Goal: Task Accomplishment & Management: Manage account settings

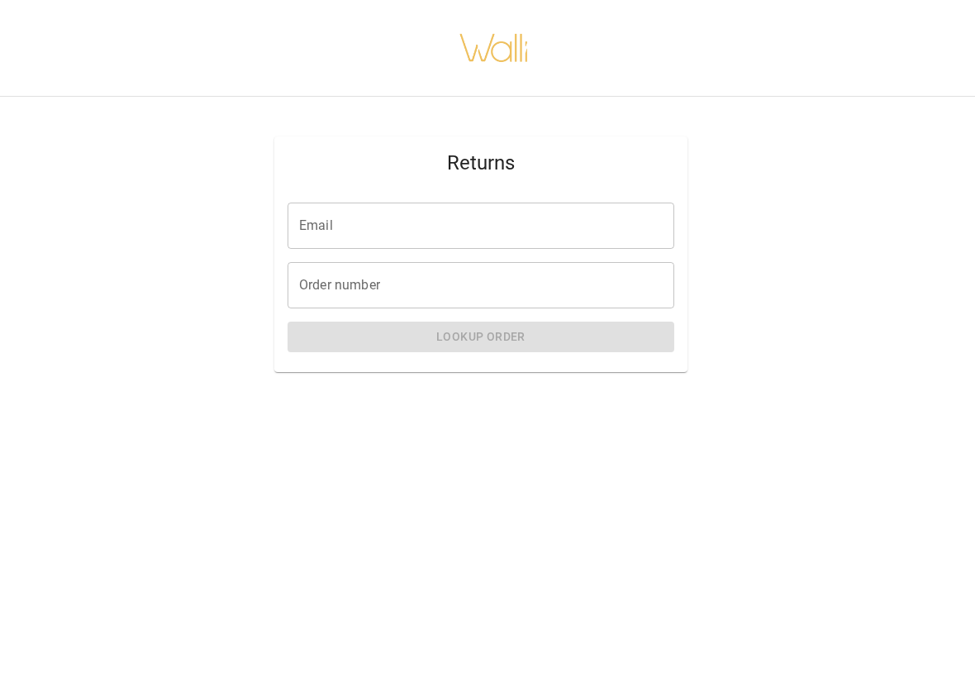
click at [629, 233] on input "Email" at bounding box center [481, 225] width 387 height 46
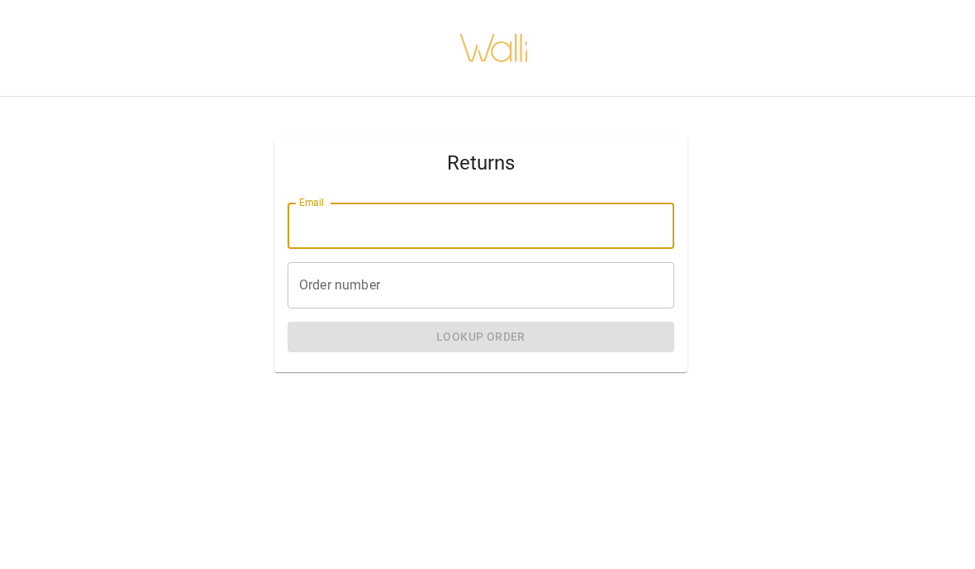
type input "**********"
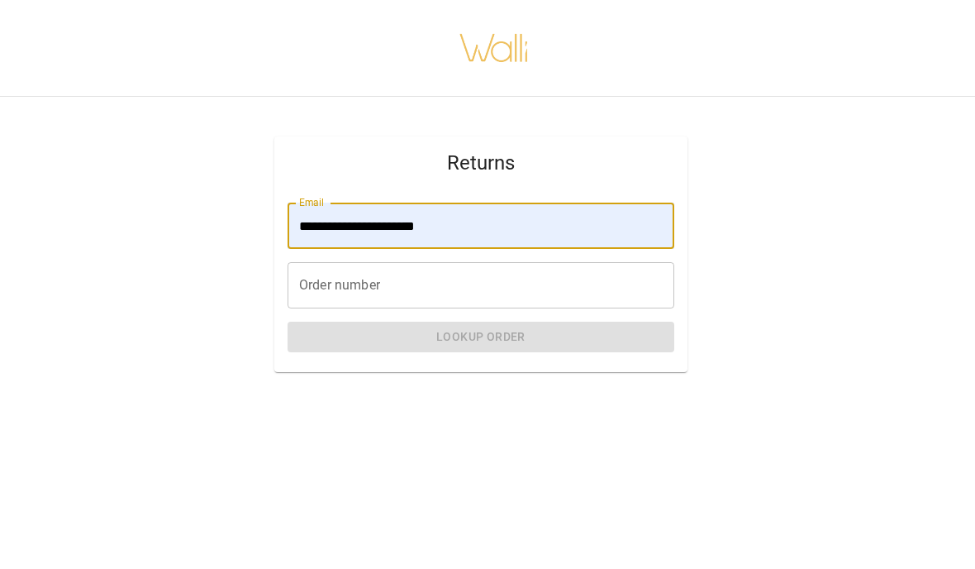
click at [607, 298] on input "Order number" at bounding box center [481, 285] width 387 height 46
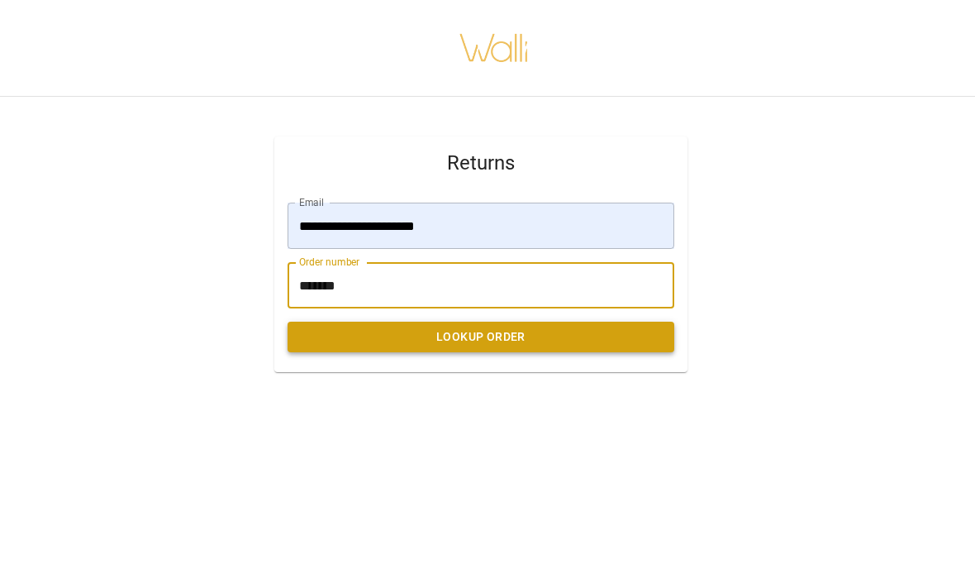
type input "*******"
click at [618, 336] on button "Lookup Order" at bounding box center [481, 336] width 387 height 31
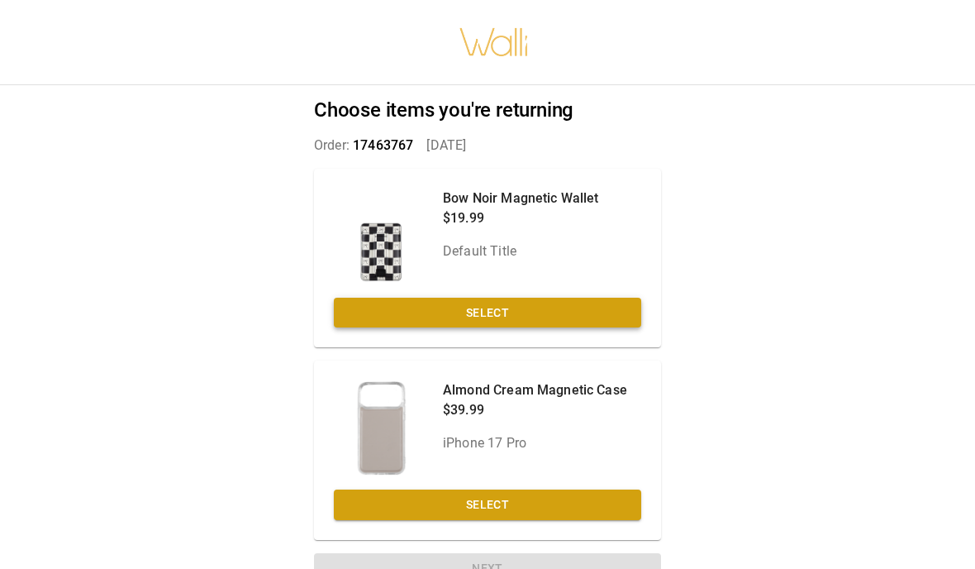
click at [581, 322] on button "Select" at bounding box center [487, 313] width 307 height 31
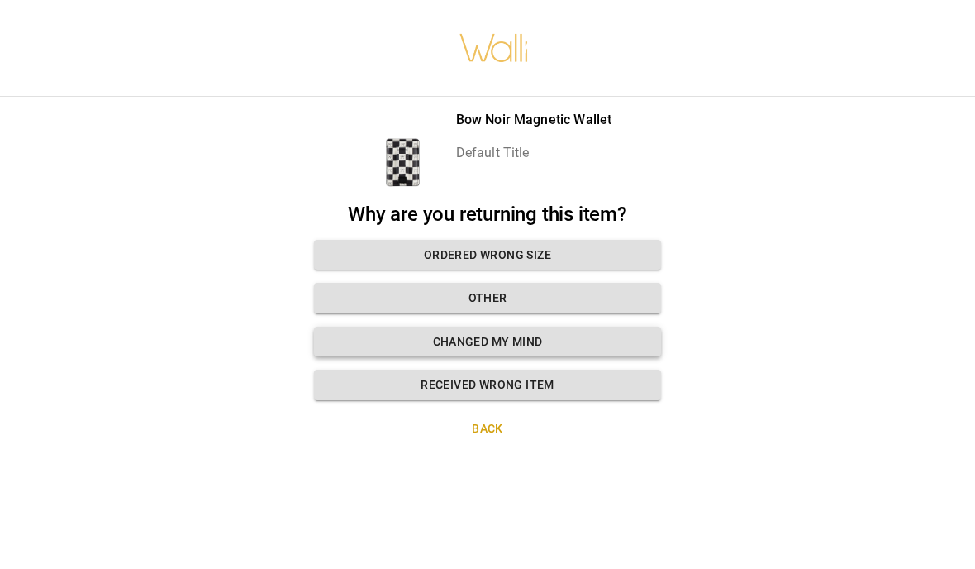
click at [607, 337] on button "Changed my mind" at bounding box center [487, 341] width 347 height 31
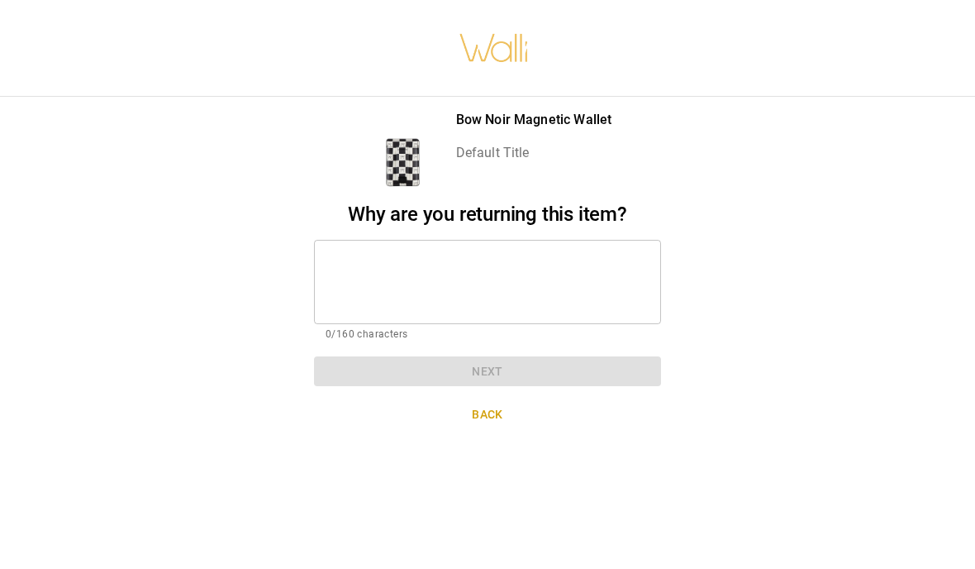
click at [584, 272] on textarea at bounding box center [488, 281] width 324 height 57
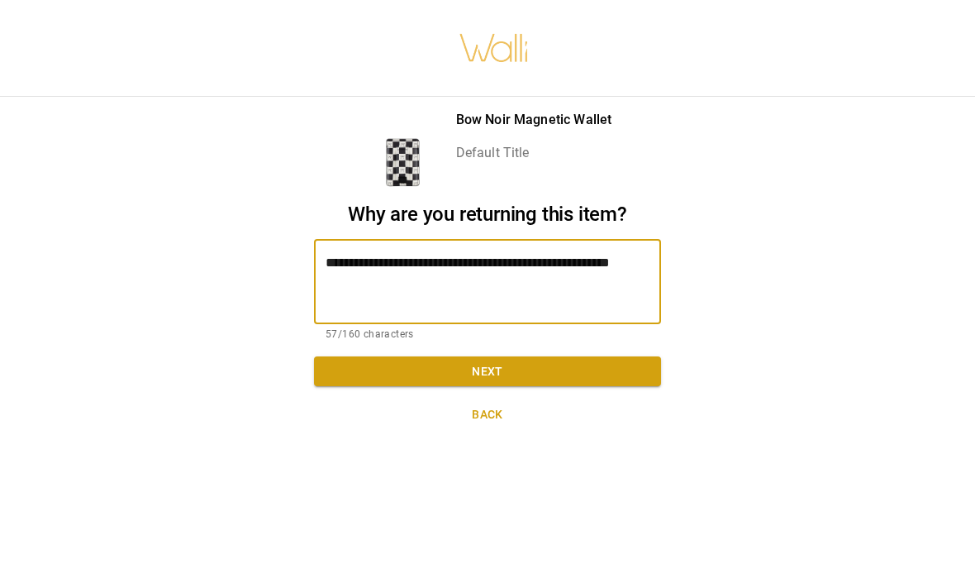
type textarea "**********"
click at [564, 367] on button "Next" at bounding box center [487, 371] width 347 height 31
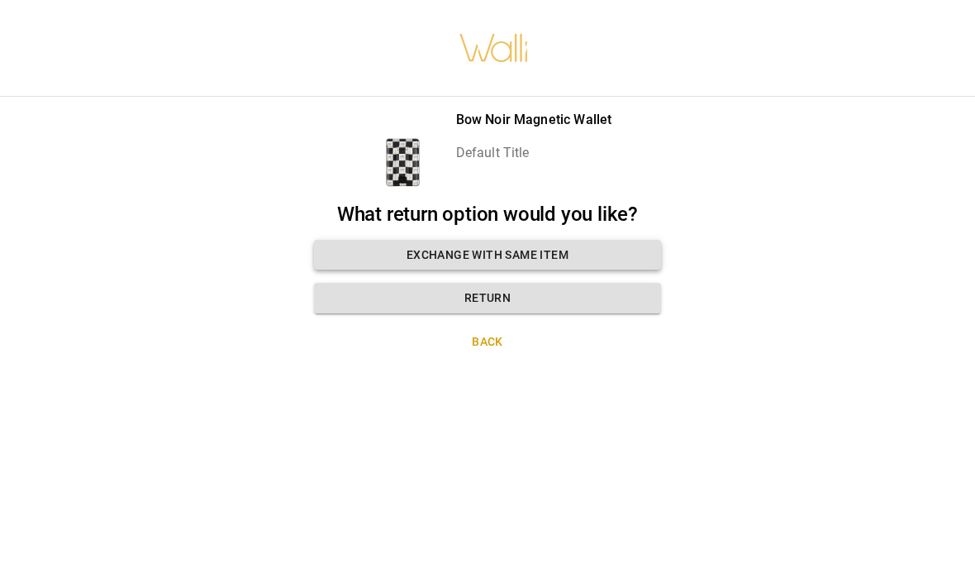
click at [620, 254] on button "Exchange with same item" at bounding box center [487, 255] width 347 height 31
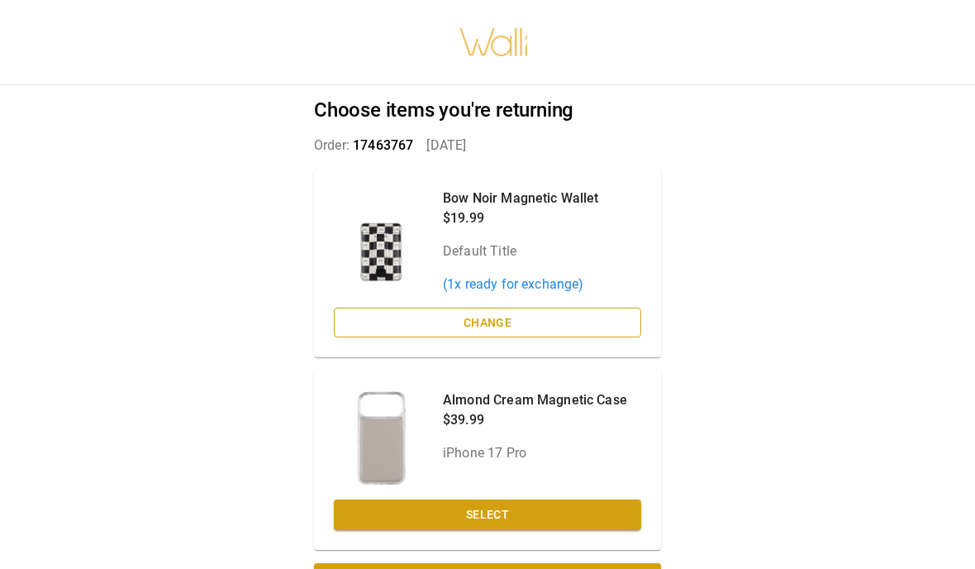
click at [546, 331] on button "Change" at bounding box center [487, 322] width 307 height 31
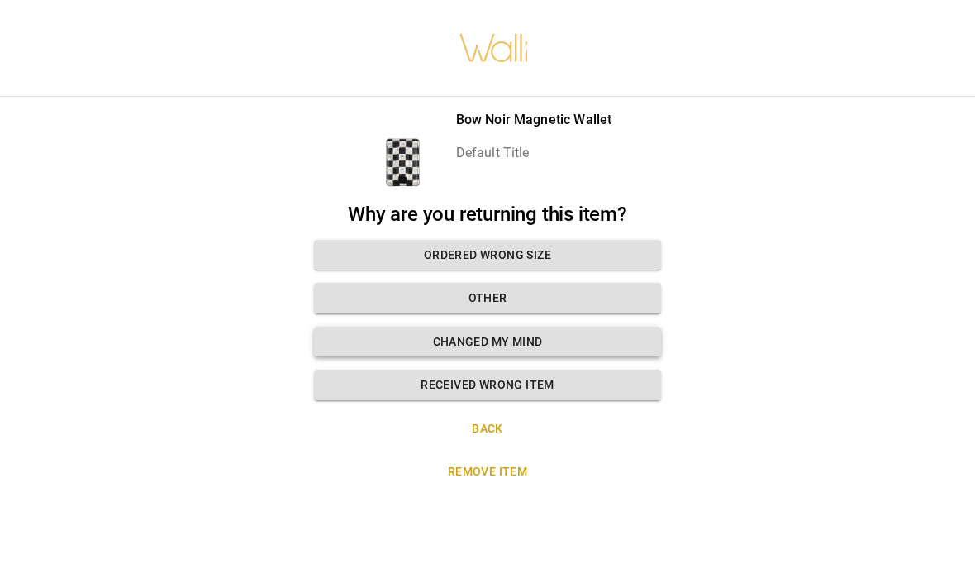
click at [569, 340] on button "Changed my mind" at bounding box center [487, 341] width 347 height 31
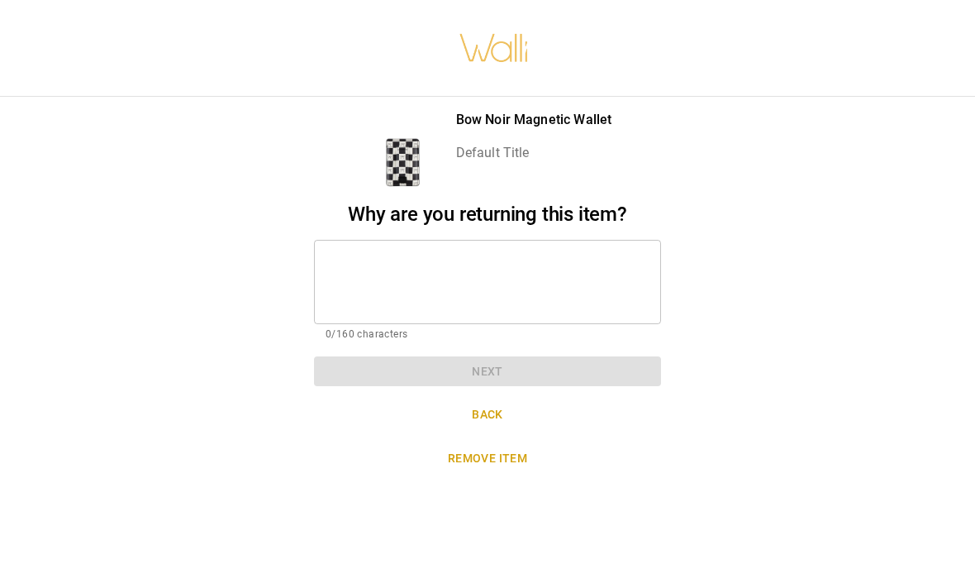
click at [598, 284] on textarea at bounding box center [488, 281] width 324 height 57
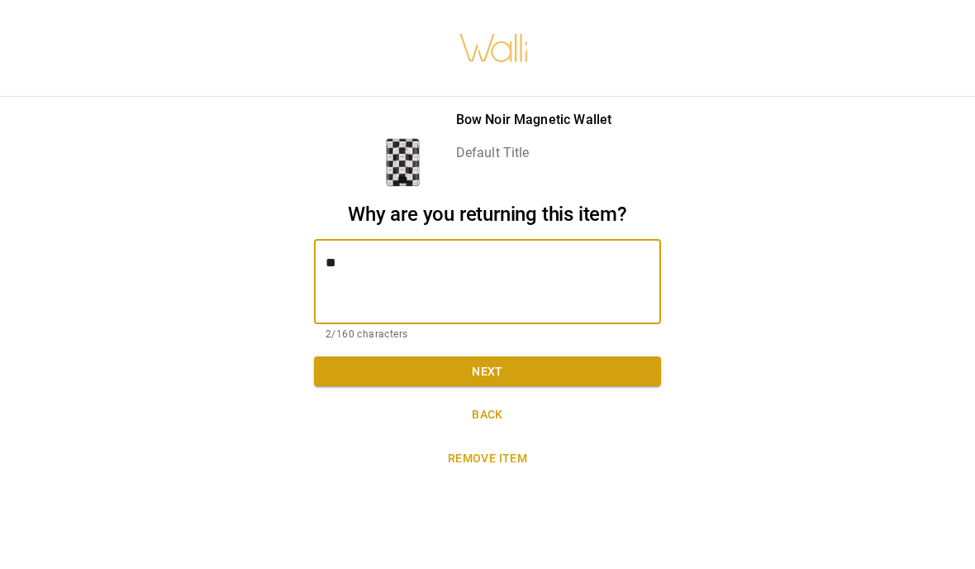
type textarea "*"
type textarea "**********"
click at [593, 370] on button "Next" at bounding box center [487, 371] width 347 height 31
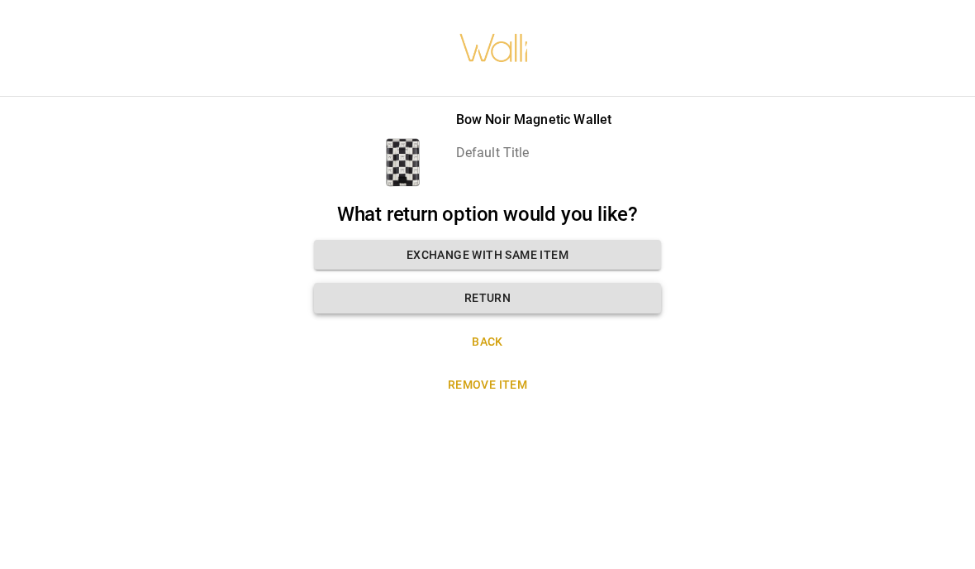
click at [612, 295] on button "Return" at bounding box center [487, 298] width 347 height 31
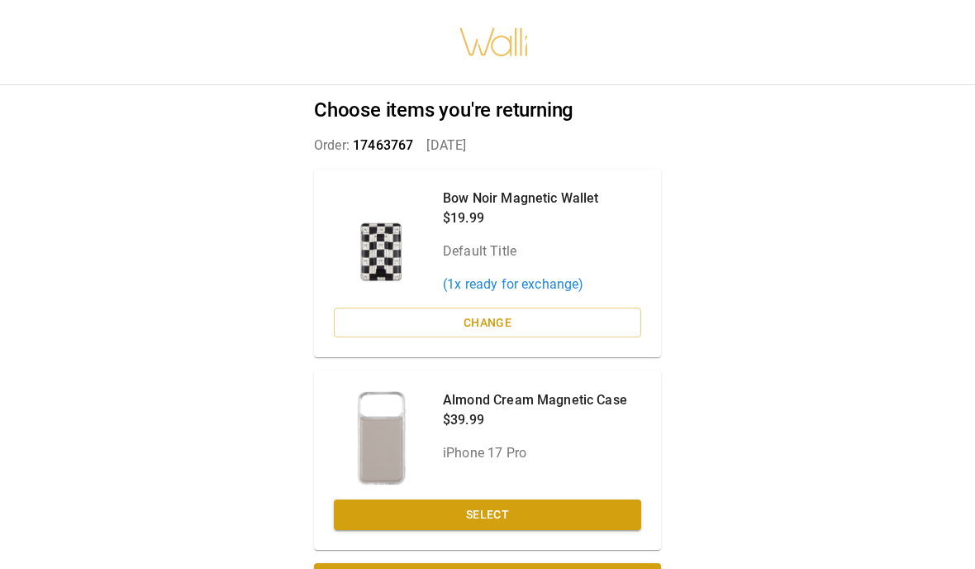
click at [554, 294] on p "( 1 x ready for exchange)" at bounding box center [521, 284] width 156 height 20
click at [550, 294] on p "( 1 x ready for exchange)" at bounding box center [521, 284] width 156 height 20
click at [545, 335] on button "Change" at bounding box center [487, 322] width 307 height 31
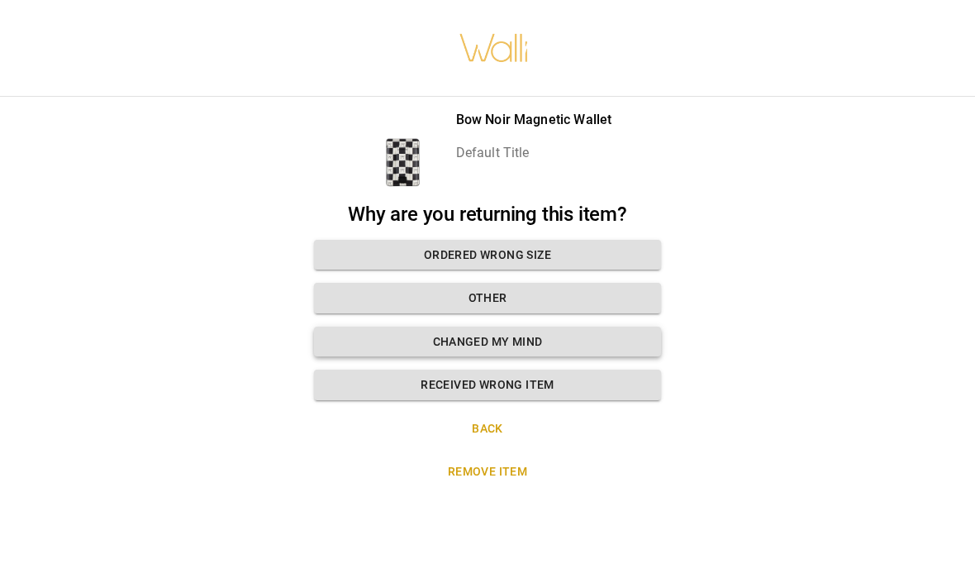
click at [560, 346] on button "Changed my mind" at bounding box center [487, 341] width 347 height 31
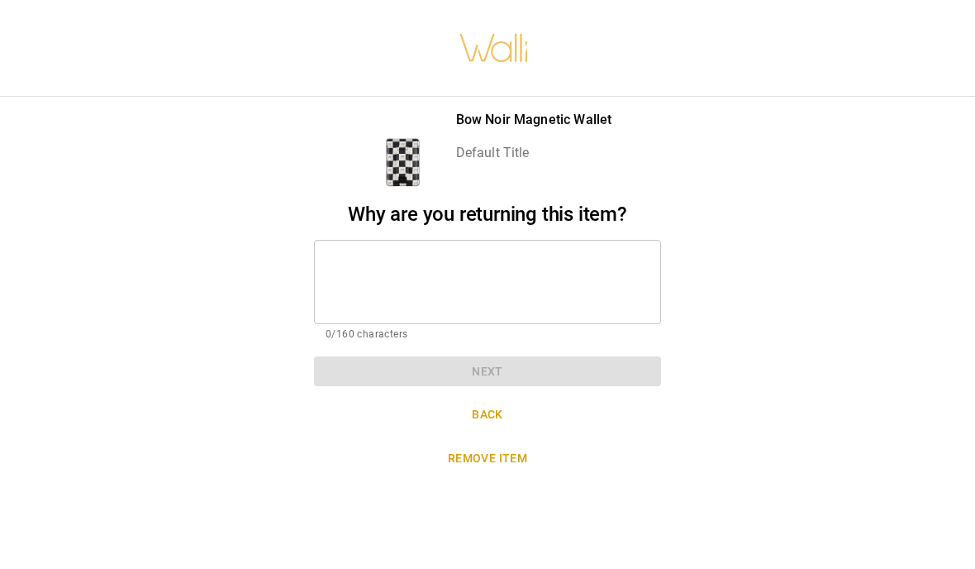
click at [585, 298] on textarea at bounding box center [488, 281] width 324 height 57
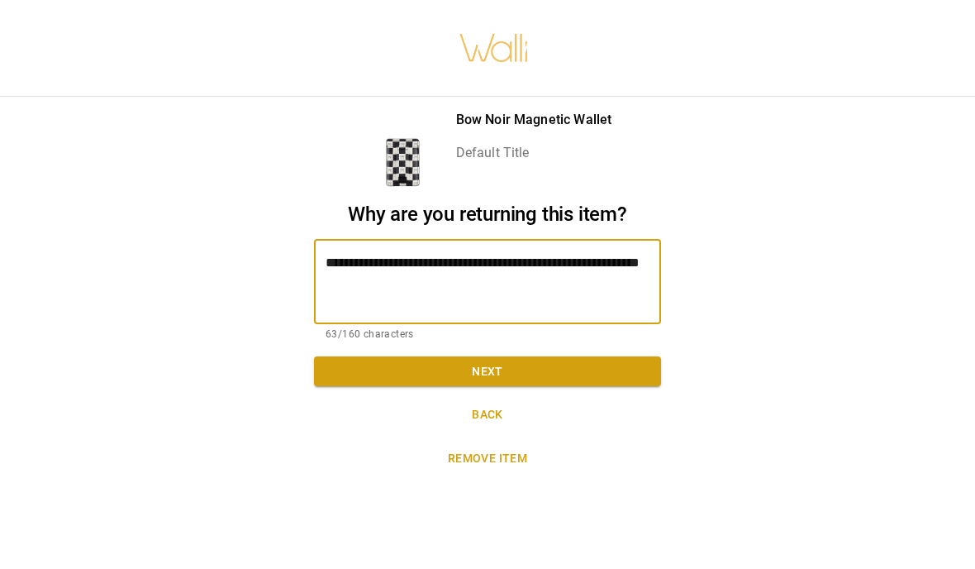
type textarea "**********"
click at [598, 371] on button "Next" at bounding box center [487, 371] width 347 height 31
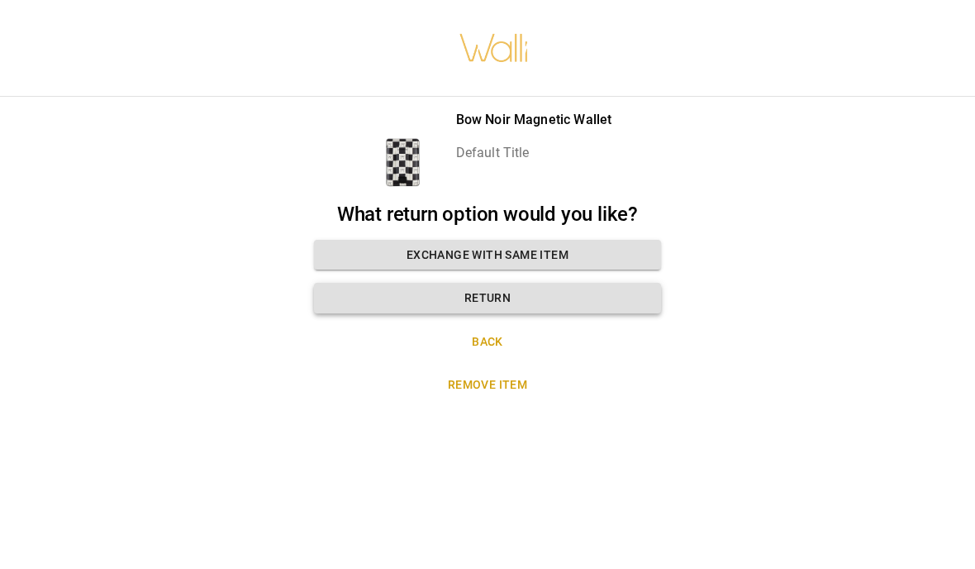
click at [617, 294] on button "Return" at bounding box center [487, 298] width 347 height 31
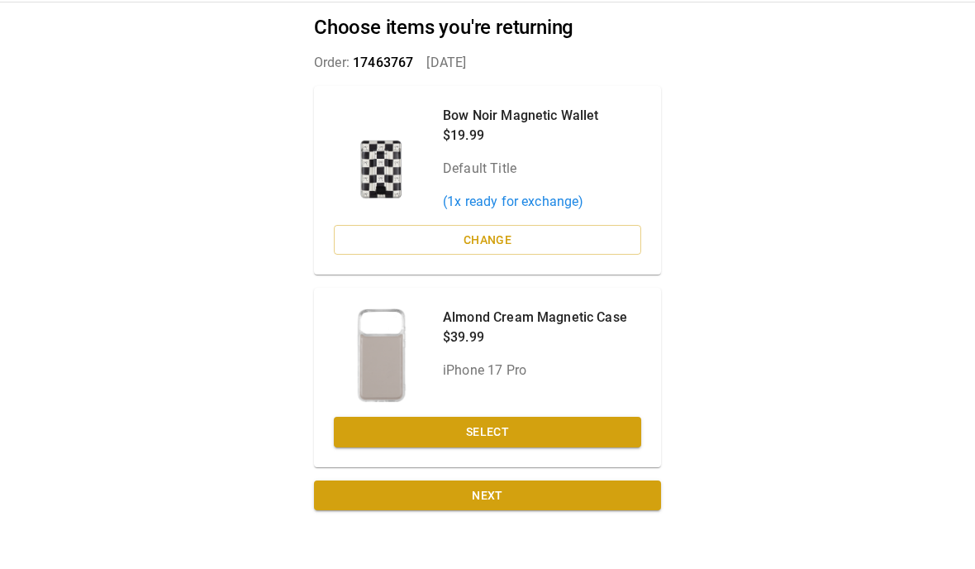
scroll to position [67, 0]
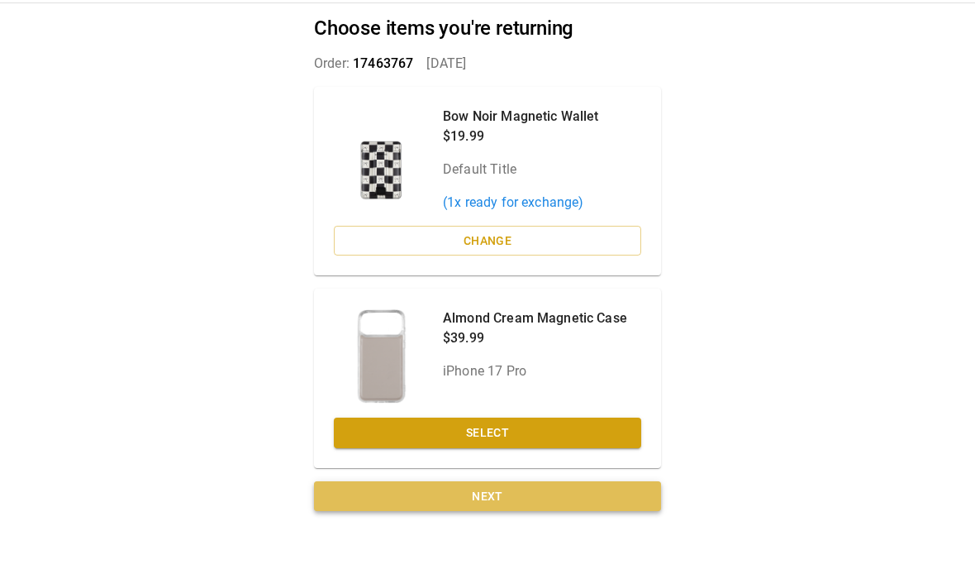
click at [551, 519] on button "Next" at bounding box center [487, 534] width 347 height 31
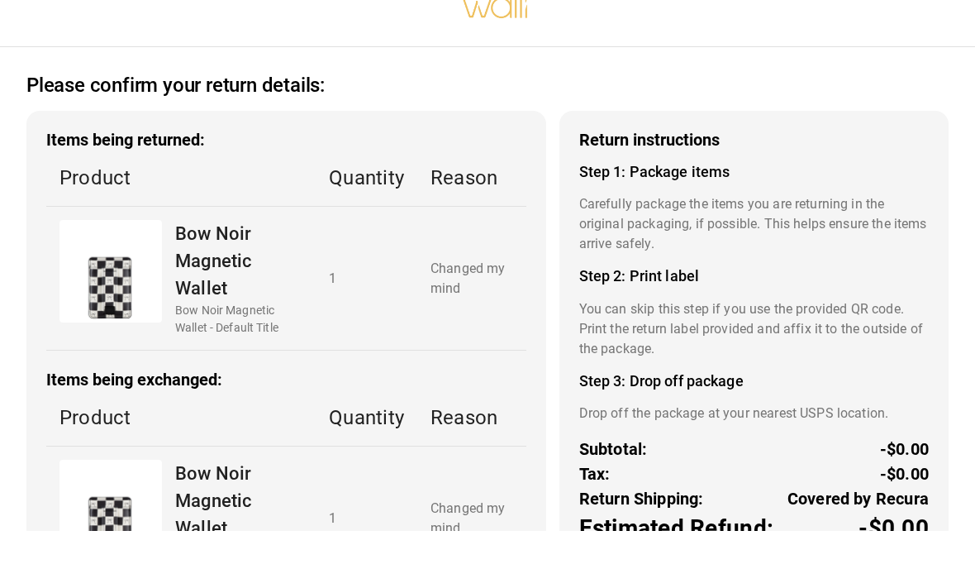
scroll to position [0, 0]
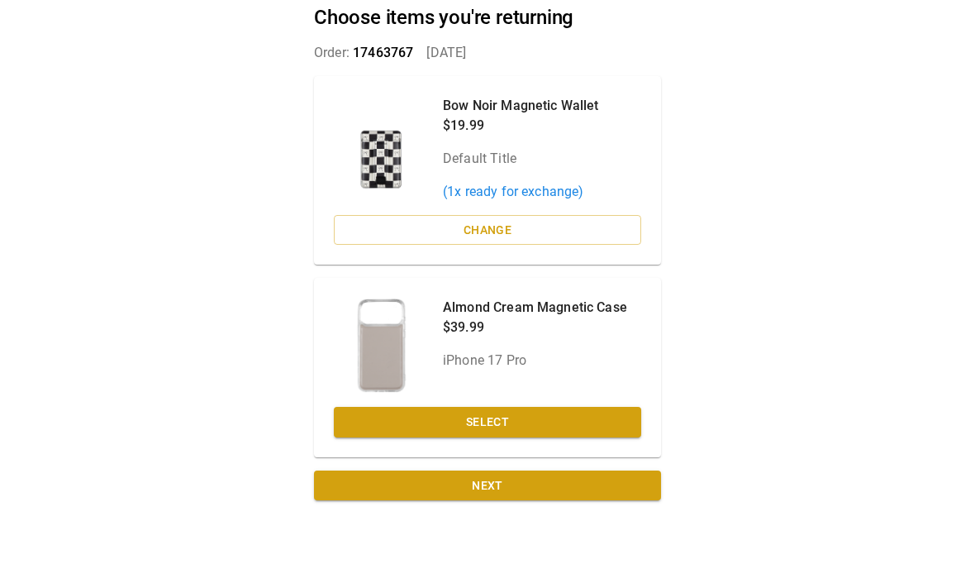
scroll to position [66, 0]
click at [574, 519] on button "Next" at bounding box center [487, 534] width 347 height 31
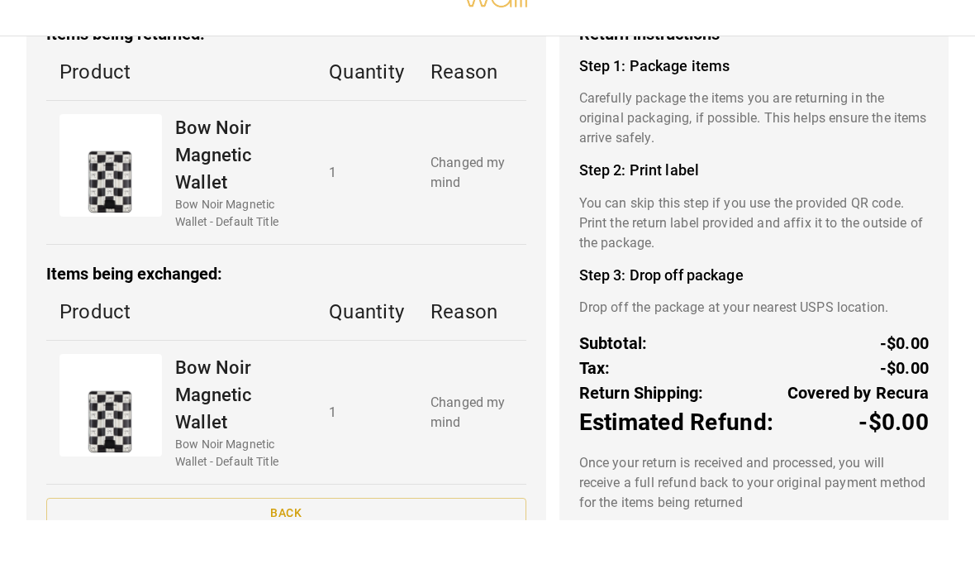
scroll to position [96, 0]
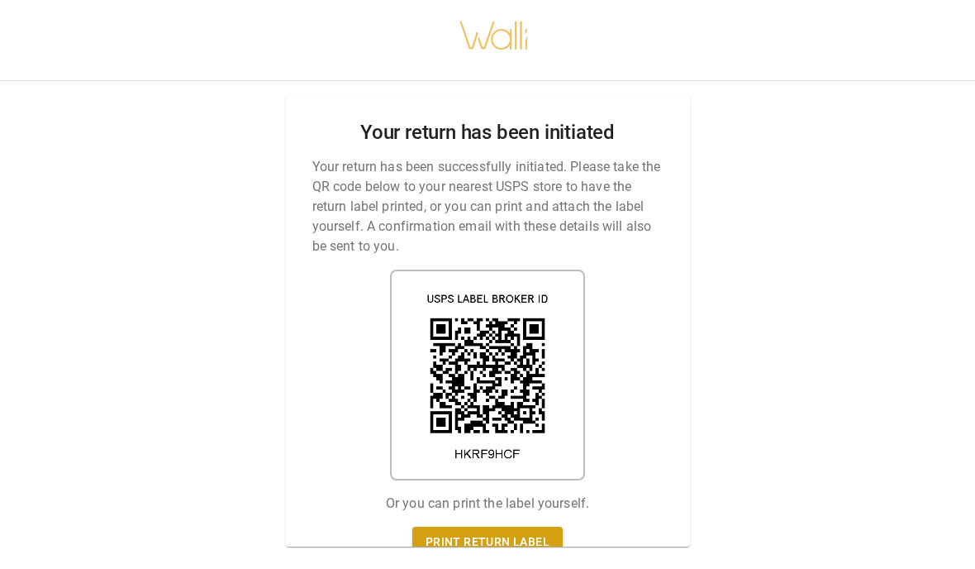
scroll to position [0, 0]
